Goal: Information Seeking & Learning: Learn about a topic

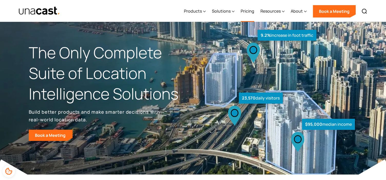
click at [245, 13] on link "Pricing" at bounding box center [248, 11] width 14 height 21
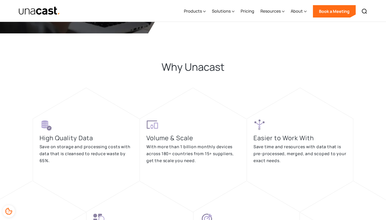
scroll to position [993, 0]
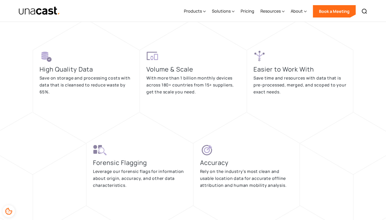
click at [102, 85] on p "Save on storage and processing costs with data that is cleansed to reduce waste…" at bounding box center [87, 84] width 94 height 21
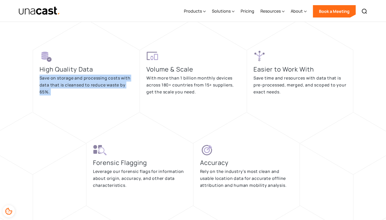
click at [102, 85] on p "Save on storage and processing costs with data that is cleansed to reduce waste…" at bounding box center [87, 84] width 94 height 21
drag, startPoint x: 102, startPoint y: 85, endPoint x: 103, endPoint y: 96, distance: 11.1
click at [103, 96] on div "High Quality Data Save on storage and processing costs with data that is cleans…" at bounding box center [87, 75] width 94 height 51
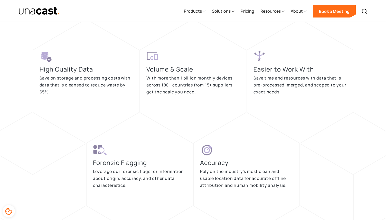
click at [103, 103] on div "High Quality Data Save on storage and processing costs with data that is cleans…" at bounding box center [86, 81] width 107 height 62
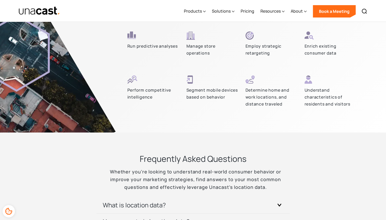
scroll to position [1473, 0]
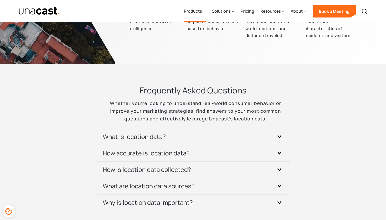
click at [206, 12] on icon at bounding box center [204, 11] width 3 height 5
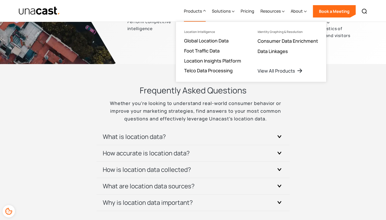
click at [213, 32] on div "Location Intelligence" at bounding box center [199, 32] width 31 height 4
click at [220, 60] on link "Location Insights Platform" at bounding box center [212, 61] width 57 height 6
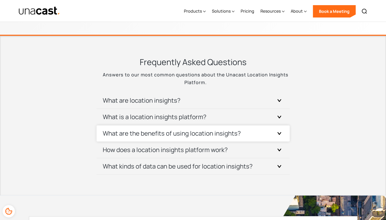
scroll to position [1832, 0]
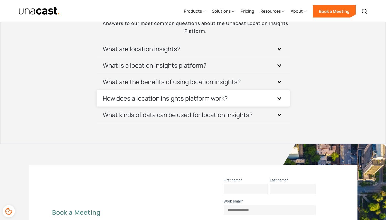
click at [191, 98] on h3 "How does a location insights platform work?" at bounding box center [165, 98] width 125 height 8
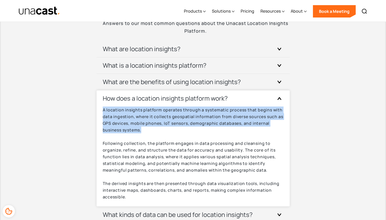
drag, startPoint x: 152, startPoint y: 133, endPoint x: 99, endPoint y: 111, distance: 57.3
click at [99, 111] on div "How does a location insights platform work? A location insights platform operat…" at bounding box center [193, 148] width 193 height 116
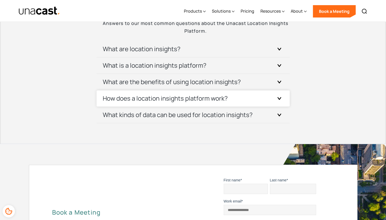
click at [198, 100] on h3 "How does a location insights platform work?" at bounding box center [165, 98] width 125 height 8
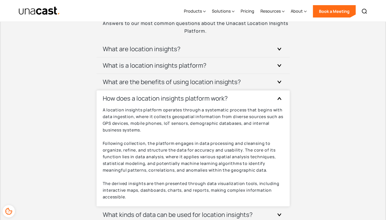
scroll to position [1884, 0]
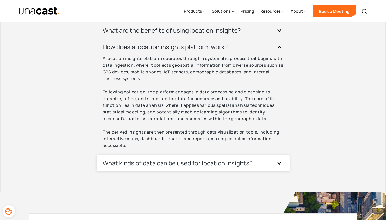
click at [212, 166] on h3 "What kinds of data can be used for location insights?" at bounding box center [178, 163] width 150 height 8
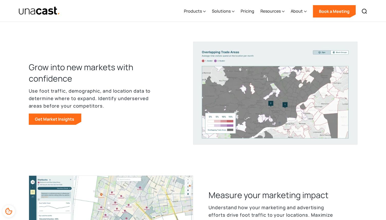
scroll to position [0, 0]
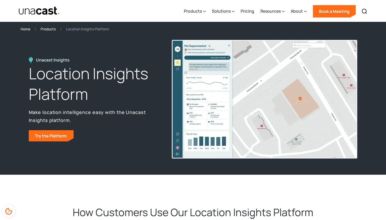
click at [119, 20] on div "Products Location Intelligence Global Location Data Foot Traffic Data Location …" at bounding box center [193, 11] width 370 height 22
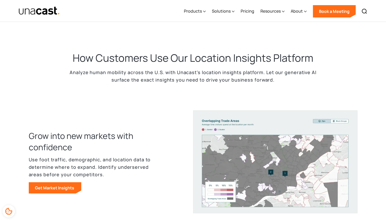
scroll to position [205, 0]
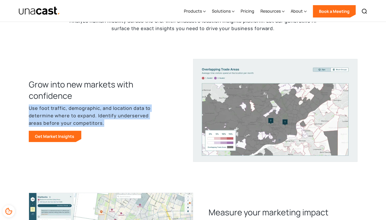
drag, startPoint x: 90, startPoint y: 94, endPoint x: 100, endPoint y: 120, distance: 28.6
click at [100, 120] on div "Grow into new markets with confidence Use foot traffic, demographic, and locati…" at bounding box center [103, 110] width 149 height 63
drag, startPoint x: 100, startPoint y: 120, endPoint x: 119, endPoint y: 123, distance: 19.5
click at [108, 124] on p "Use foot traffic, demographic, and location data to determine where to expand. …" at bounding box center [96, 115] width 134 height 22
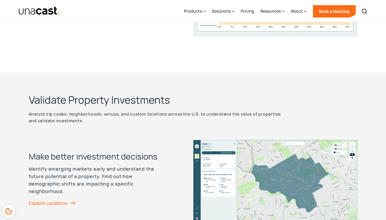
scroll to position [565, 0]
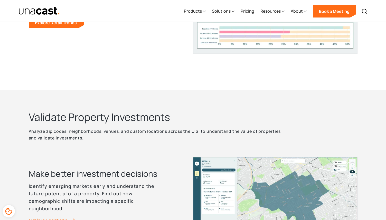
click at [122, 129] on p "Analyze zip codes, neighborhoods, venues, and custom locations across the U.S. …" at bounding box center [157, 135] width 257 height 14
click at [123, 130] on p "Analyze zip codes, neighborhoods, venues, and custom locations across the U.S. …" at bounding box center [157, 135] width 257 height 14
click at [124, 130] on p "Analyze zip codes, neighborhoods, venues, and custom locations across the U.S. …" at bounding box center [157, 135] width 257 height 14
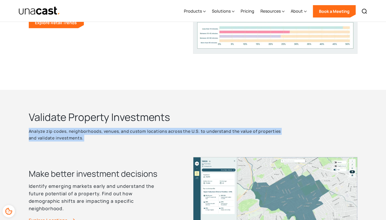
click at [124, 130] on p "Analyze zip codes, neighborhoods, venues, and custom locations across the U.S. …" at bounding box center [157, 135] width 257 height 14
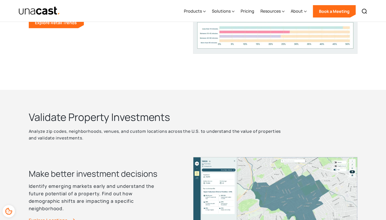
drag, startPoint x: 124, startPoint y: 130, endPoint x: 124, endPoint y: 146, distance: 16.4
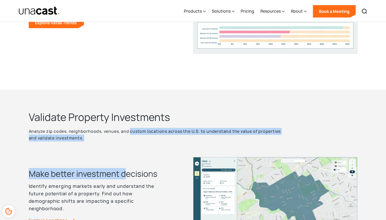
drag, startPoint x: 125, startPoint y: 147, endPoint x: 135, endPoint y: 111, distance: 37.3
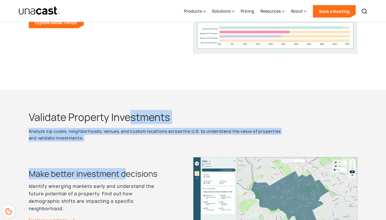
drag, startPoint x: 135, startPoint y: 111, endPoint x: 127, endPoint y: 153, distance: 42.7
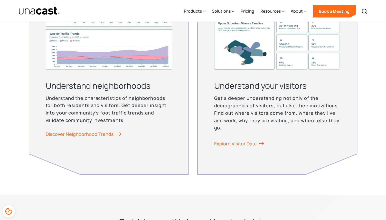
scroll to position [1387, 0]
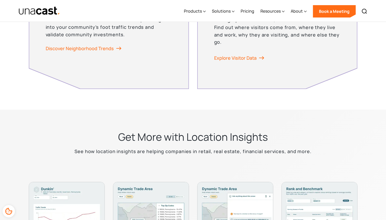
click at [137, 149] on p "See how location insights are helping companies in retail, real estate, financi…" at bounding box center [192, 150] width 237 height 7
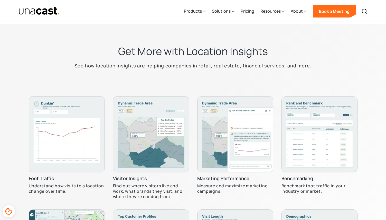
scroll to position [1524, 0]
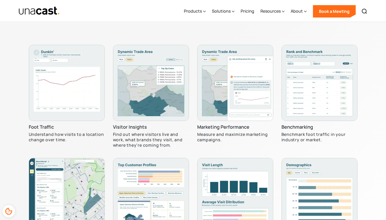
drag, startPoint x: 147, startPoint y: 150, endPoint x: 310, endPoint y: 110, distance: 167.0
click at [149, 153] on div "Visitor Insights Find out where visitors live and work, what brands they visit,…" at bounding box center [151, 99] width 76 height 109
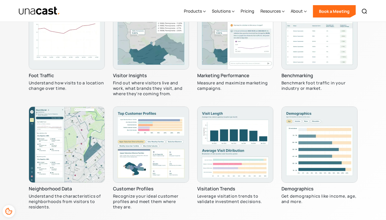
scroll to position [1593, 0]
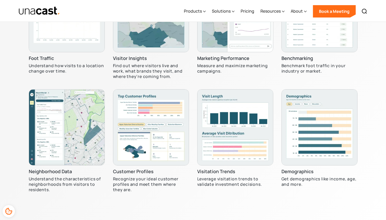
click at [144, 183] on p "Recognize your ideal customer profiles and meet them where they are." at bounding box center [151, 184] width 76 height 16
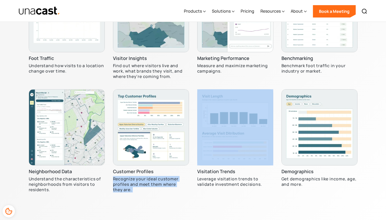
click at [143, 184] on p "Recognize your ideal customer profiles and meet them where they are." at bounding box center [151, 184] width 76 height 16
drag, startPoint x: 143, startPoint y: 184, endPoint x: 162, endPoint y: 192, distance: 20.7
click at [160, 192] on p "Recognize your ideal customer profiles and meet them where they are." at bounding box center [151, 184] width 76 height 16
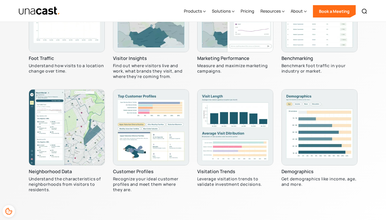
click at [226, 179] on p "Leverage visitation trends to validate investment decisions." at bounding box center [235, 181] width 76 height 11
click at [227, 179] on p "Leverage visitation trends to validate investment decisions." at bounding box center [235, 181] width 76 height 11
click at [243, 189] on div "Visitation Trends Leverage visitation trends to validate investment decisions." at bounding box center [235, 143] width 76 height 109
drag, startPoint x: 243, startPoint y: 189, endPoint x: 245, endPoint y: 192, distance: 3.6
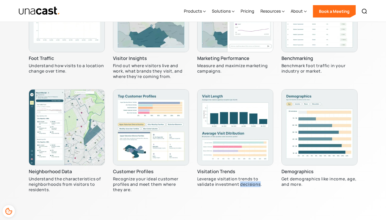
click at [245, 192] on div "Visitation Trends Leverage visitation trends to validate investment decisions." at bounding box center [235, 143] width 76 height 109
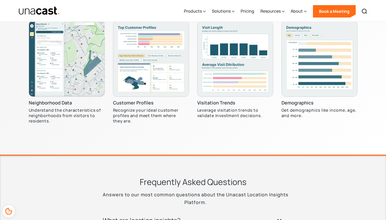
click at [153, 71] on img at bounding box center [151, 59] width 76 height 76
drag, startPoint x: 134, startPoint y: 122, endPoint x: 141, endPoint y: 121, distance: 6.5
click at [134, 122] on p "Recognize your ideal customer profiles and meet them where they are." at bounding box center [151, 115] width 76 height 16
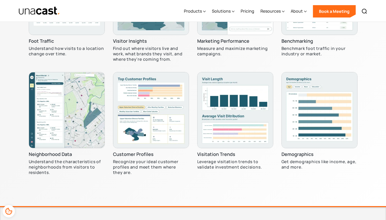
drag, startPoint x: 190, startPoint y: 176, endPoint x: 205, endPoint y: 114, distance: 64.0
click at [190, 176] on div "Foot Traffic Understand how visits to a location change over time. Visitor Insi…" at bounding box center [193, 72] width 329 height 226
